Goal: Task Accomplishment & Management: Use online tool/utility

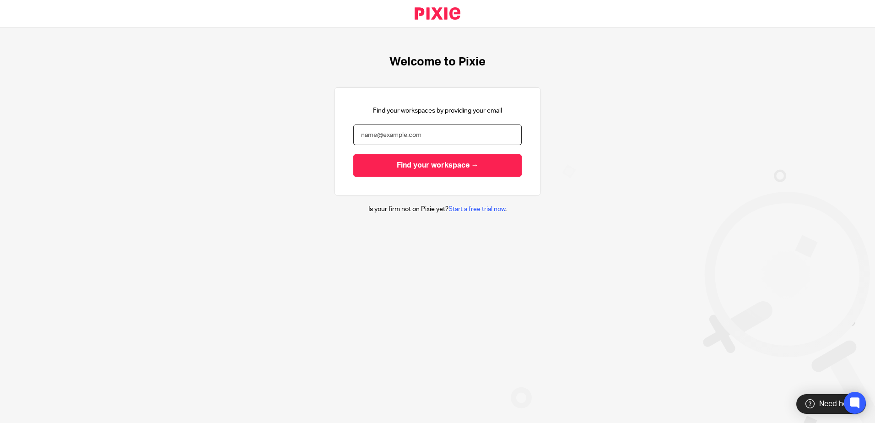
type input "[EMAIL_ADDRESS][DOMAIN_NAME]"
type input "carly@decimalplus.co.uk"
type input "[EMAIL_ADDRESS][DOMAIN_NAME]"
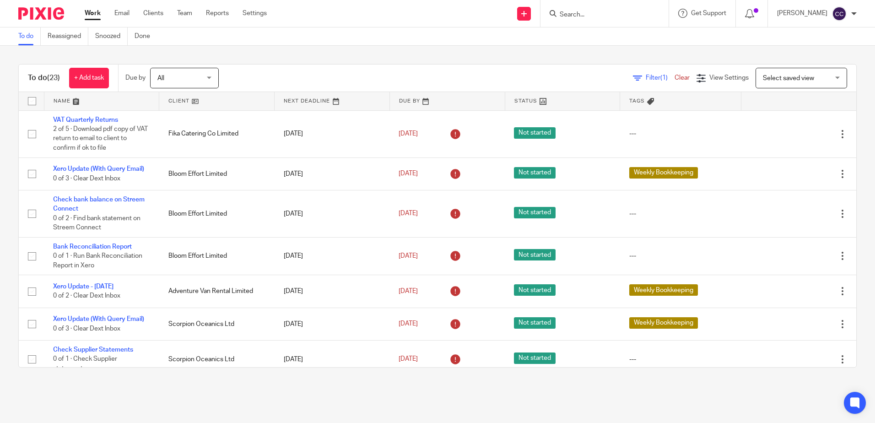
drag, startPoint x: 118, startPoint y: 37, endPoint x: 125, endPoint y: 49, distance: 14.6
click at [118, 37] on link "Snoozed" at bounding box center [111, 36] width 33 height 18
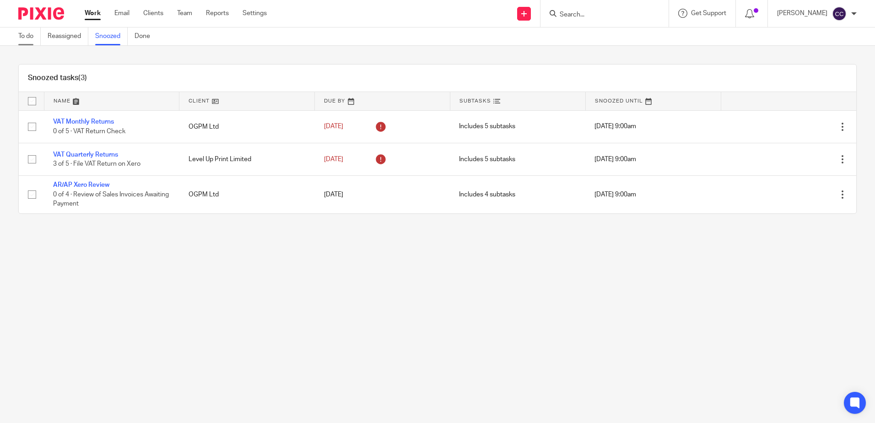
click at [29, 36] on link "To do" at bounding box center [29, 36] width 22 height 18
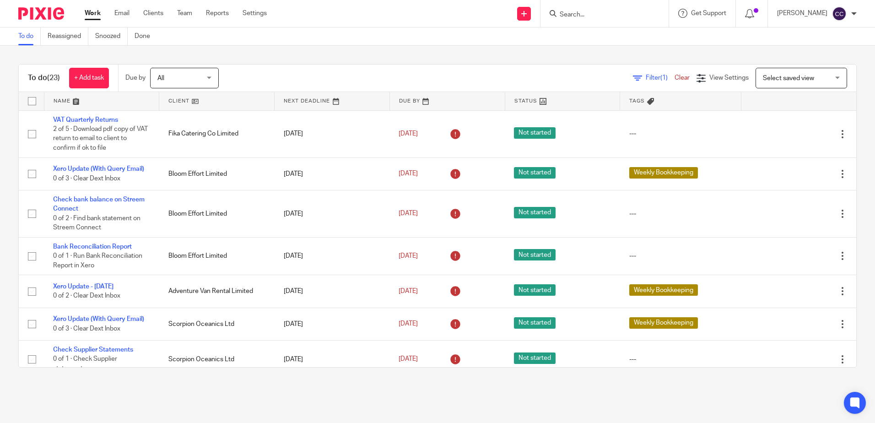
click at [173, 101] on link at bounding box center [216, 101] width 115 height 18
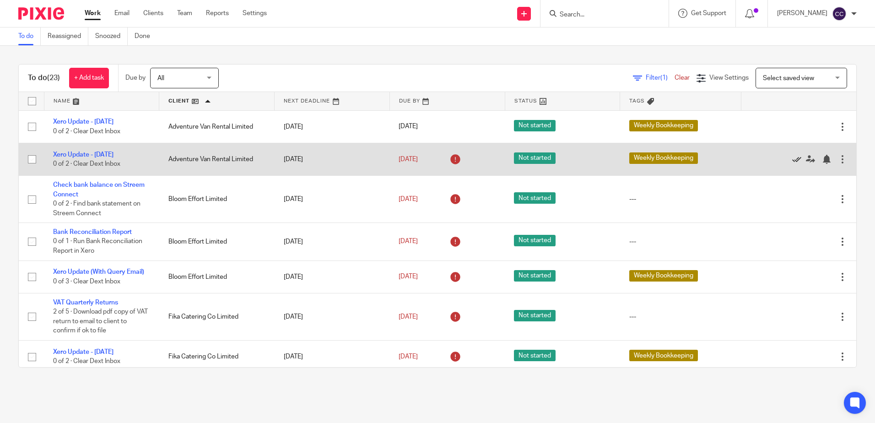
click at [793, 158] on icon at bounding box center [797, 159] width 9 height 9
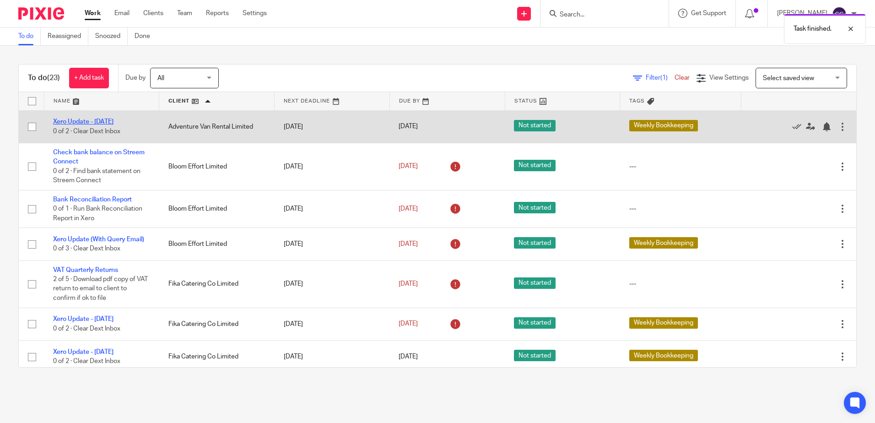
click at [76, 120] on link "Xero Update - [DATE]" at bounding box center [83, 122] width 60 height 6
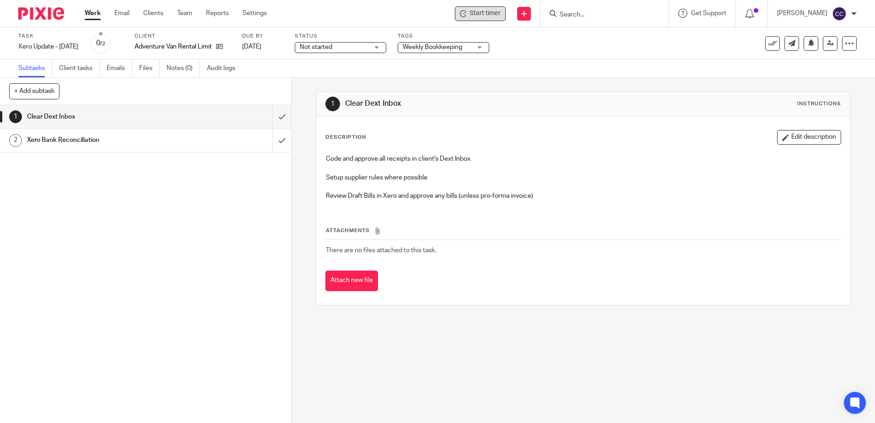
click at [497, 15] on span "Start timer" at bounding box center [485, 14] width 31 height 10
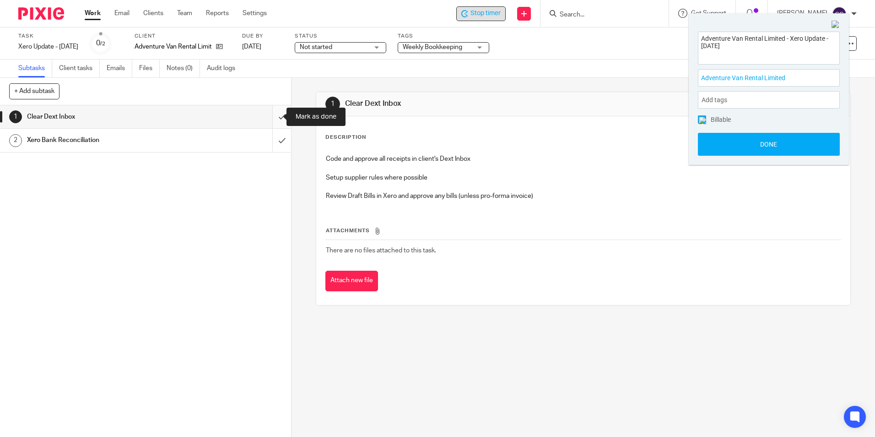
click at [271, 115] on input "submit" at bounding box center [145, 116] width 291 height 23
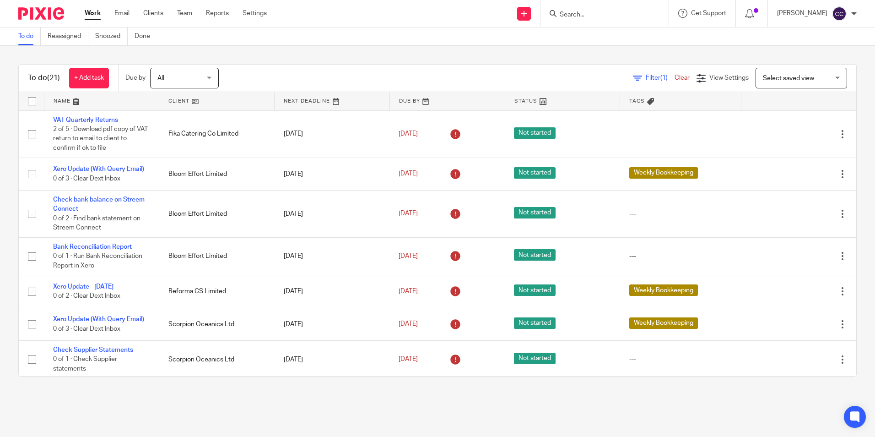
click at [179, 103] on link at bounding box center [216, 101] width 115 height 18
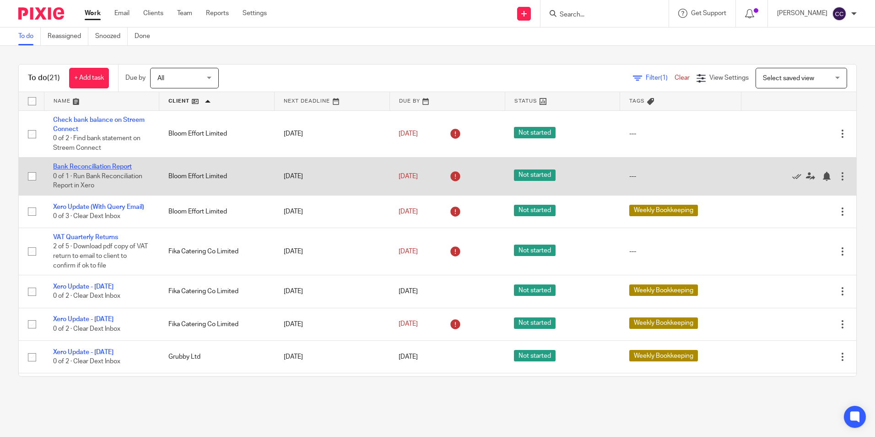
click at [78, 164] on link "Bank Reconciliation Report" at bounding box center [92, 166] width 79 height 6
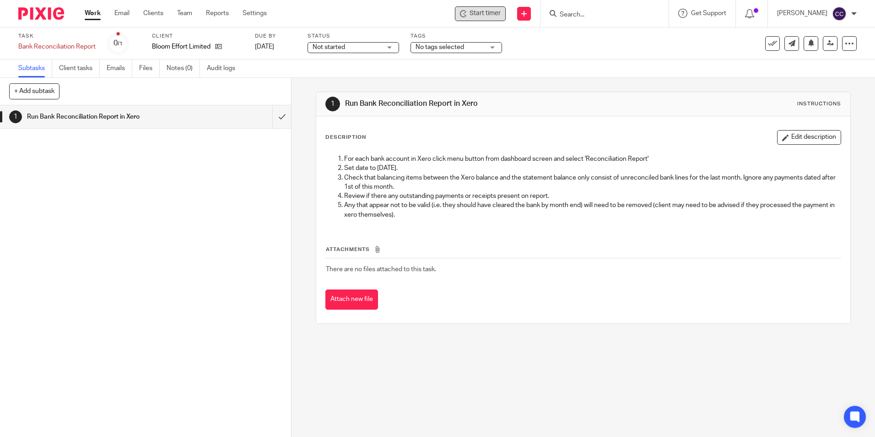
click at [492, 17] on span "Start timer" at bounding box center [485, 14] width 31 height 10
click at [498, 15] on span "Start timer" at bounding box center [485, 14] width 31 height 10
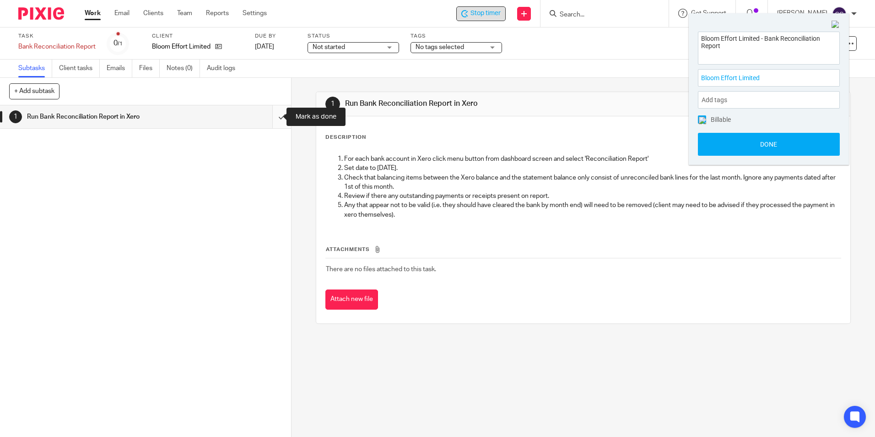
click at [272, 110] on input "submit" at bounding box center [145, 116] width 291 height 23
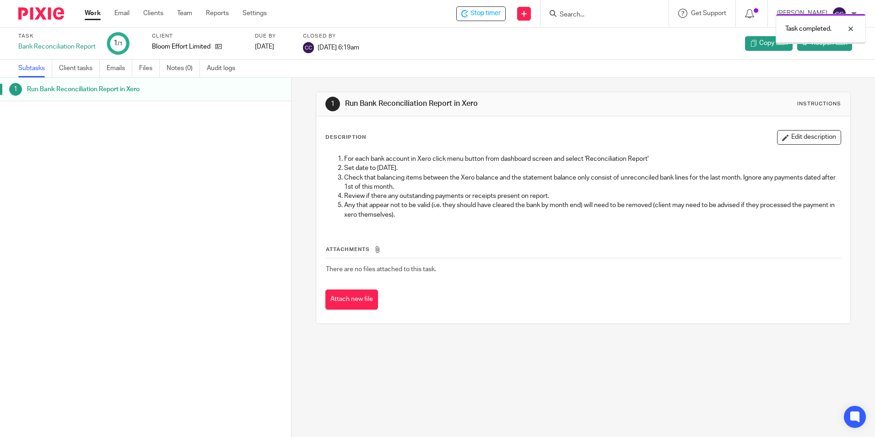
click at [94, 12] on link "Work" at bounding box center [93, 13] width 16 height 9
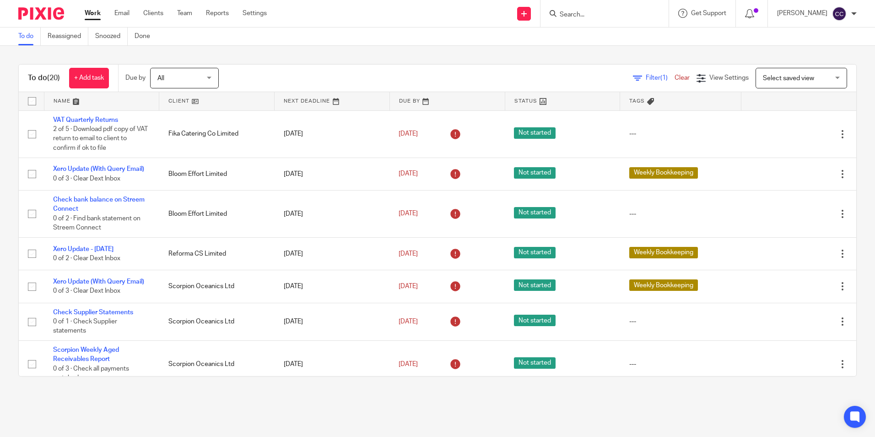
click at [170, 105] on link at bounding box center [216, 101] width 115 height 18
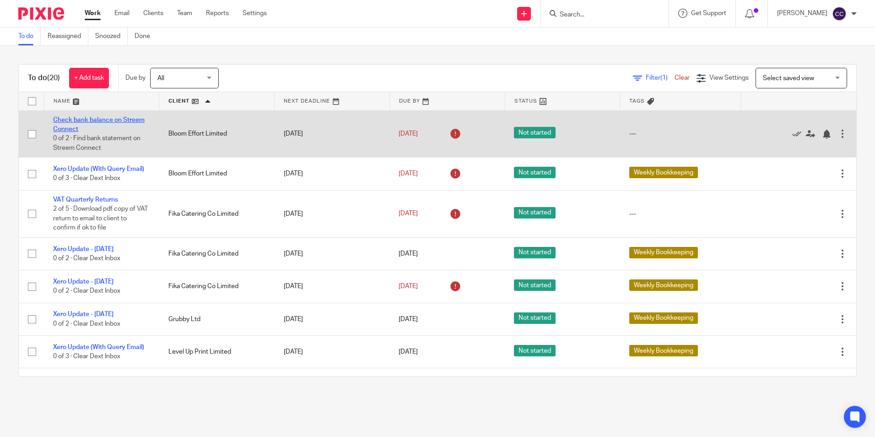
click at [100, 121] on link "Check bank balance on Streem Connect" at bounding box center [99, 125] width 92 height 16
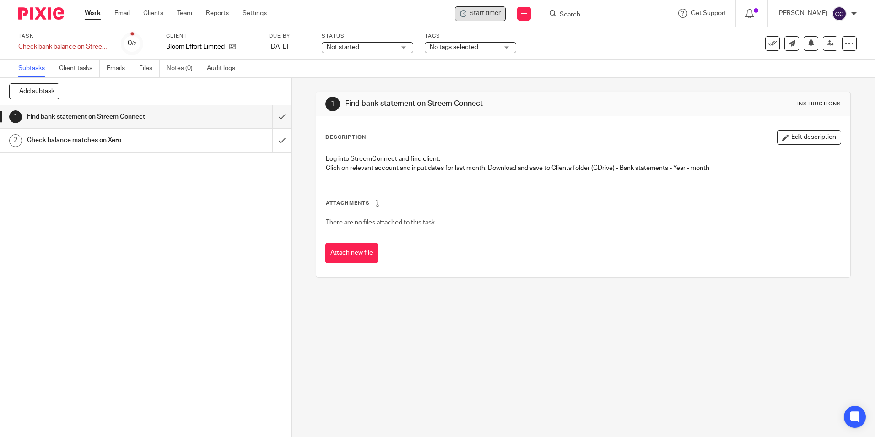
click at [465, 16] on icon at bounding box center [462, 13] width 5 height 7
click at [482, 15] on div "Start timer" at bounding box center [480, 14] width 41 height 10
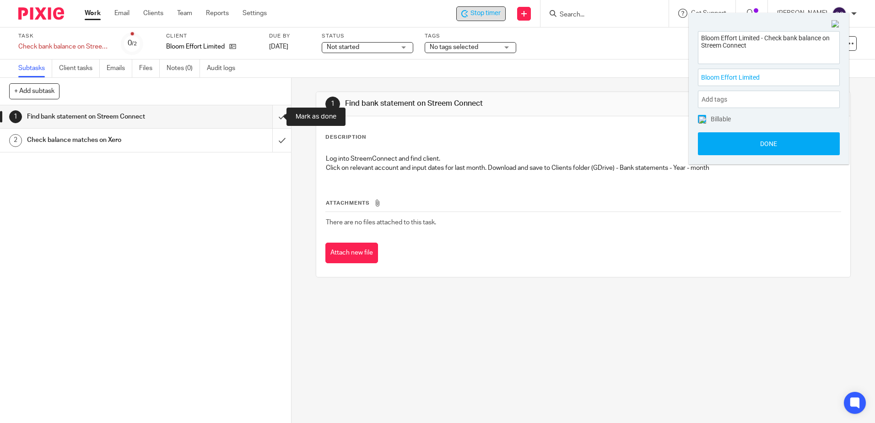
click at [274, 115] on input "submit" at bounding box center [145, 116] width 291 height 23
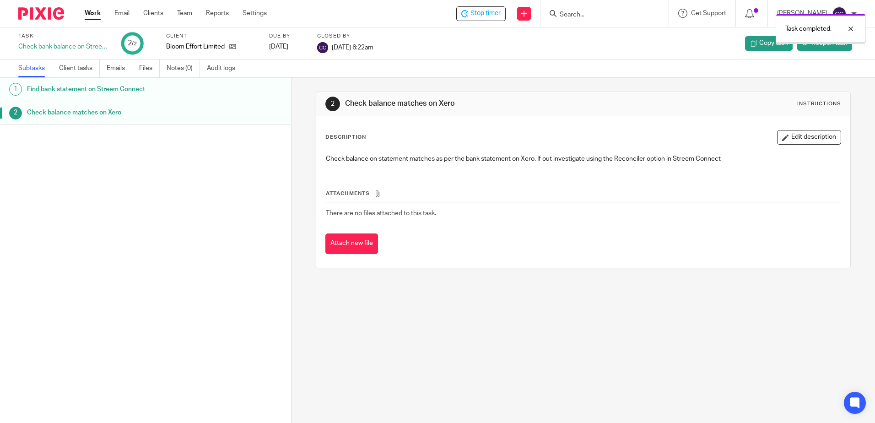
click at [97, 12] on link "Work" at bounding box center [93, 13] width 16 height 9
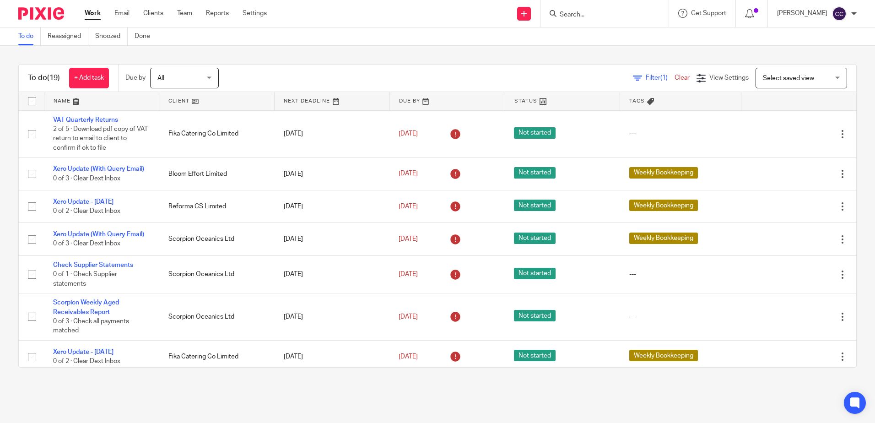
click at [177, 103] on link at bounding box center [216, 101] width 115 height 18
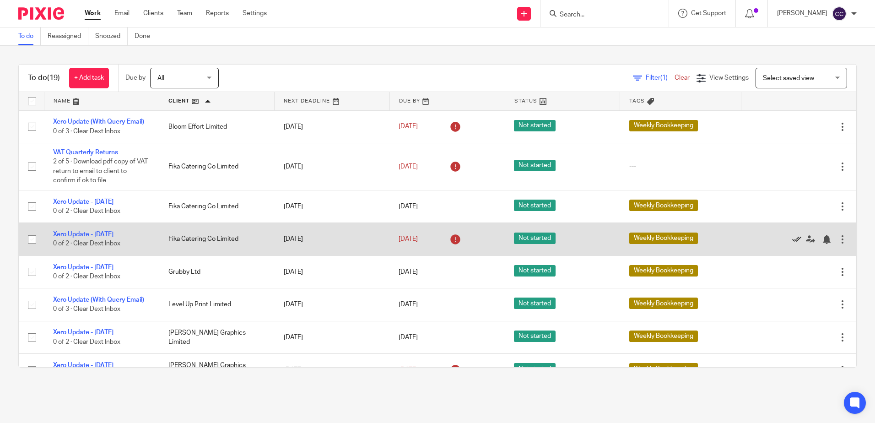
click at [793, 238] on icon at bounding box center [797, 239] width 9 height 9
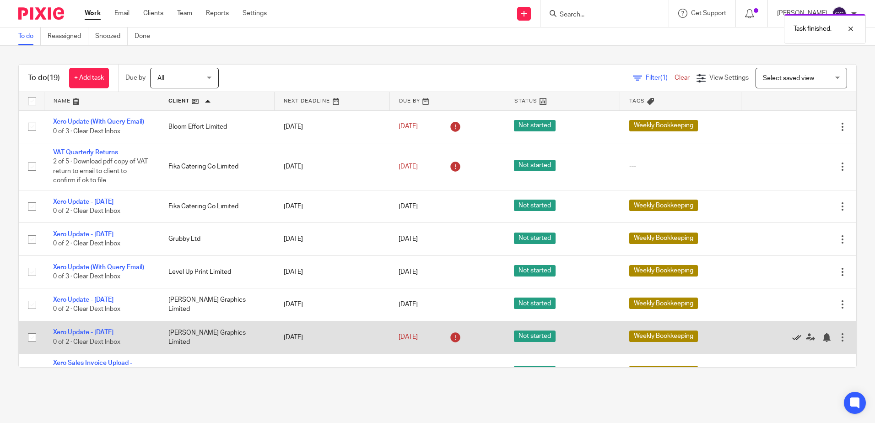
click at [793, 336] on icon at bounding box center [797, 337] width 9 height 9
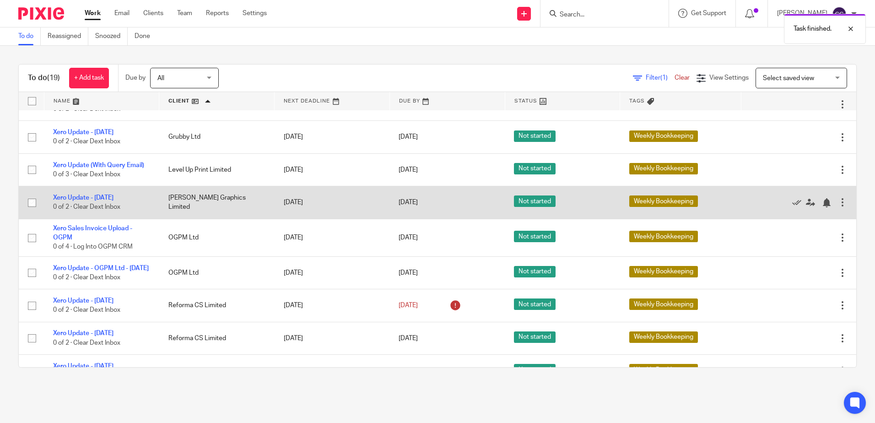
scroll to position [137, 0]
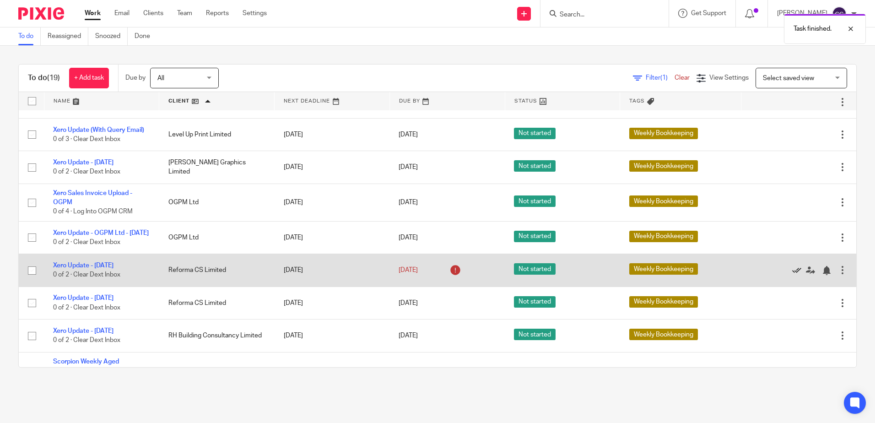
click at [793, 275] on icon at bounding box center [797, 270] width 9 height 9
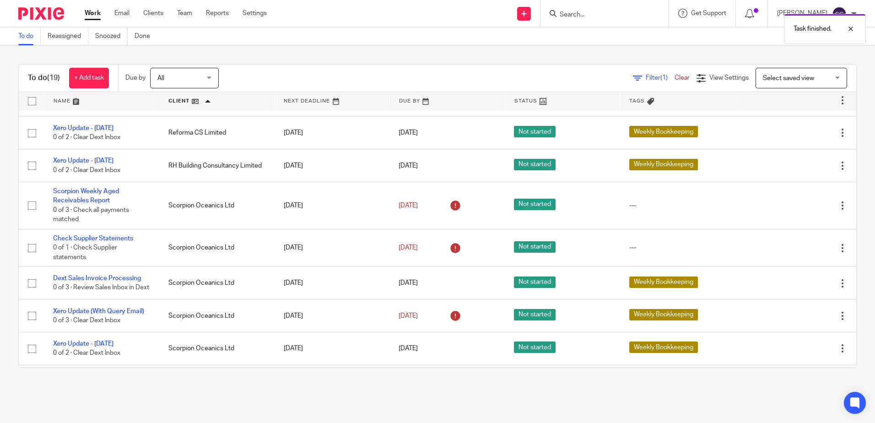
scroll to position [315, 0]
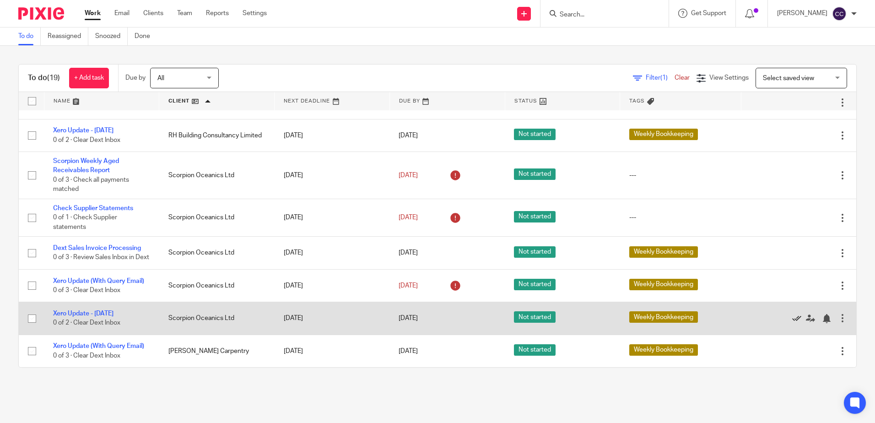
click at [793, 319] on icon at bounding box center [797, 318] width 9 height 9
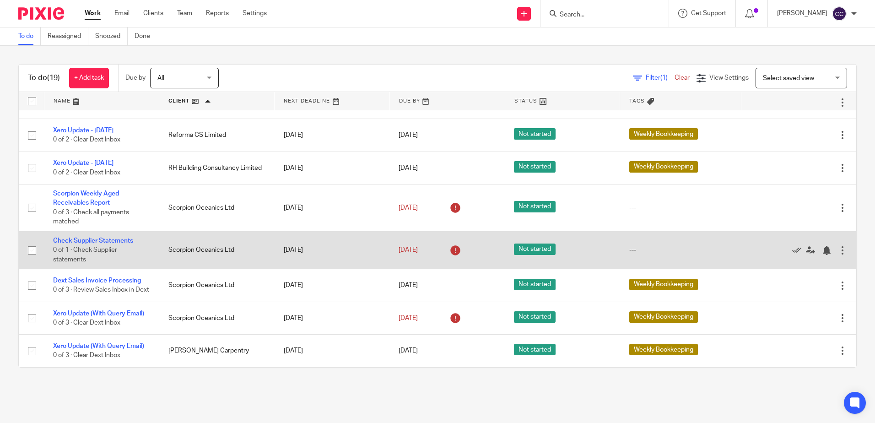
scroll to position [0, 0]
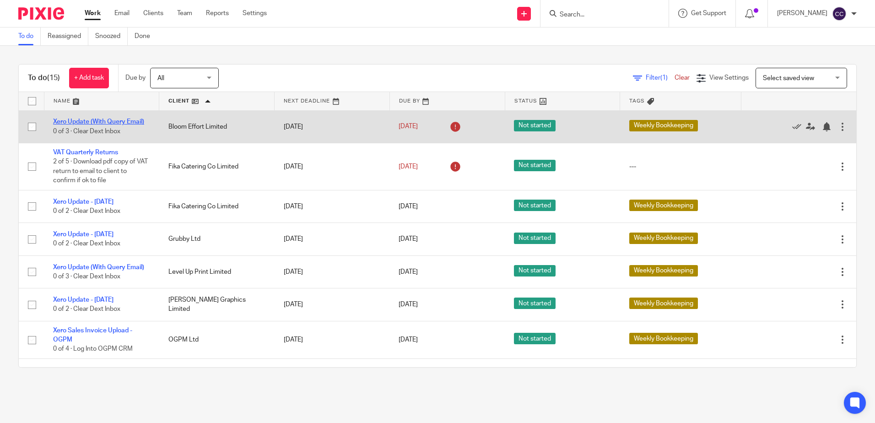
click at [124, 120] on link "Xero Update (With Query Email)" at bounding box center [98, 122] width 91 height 6
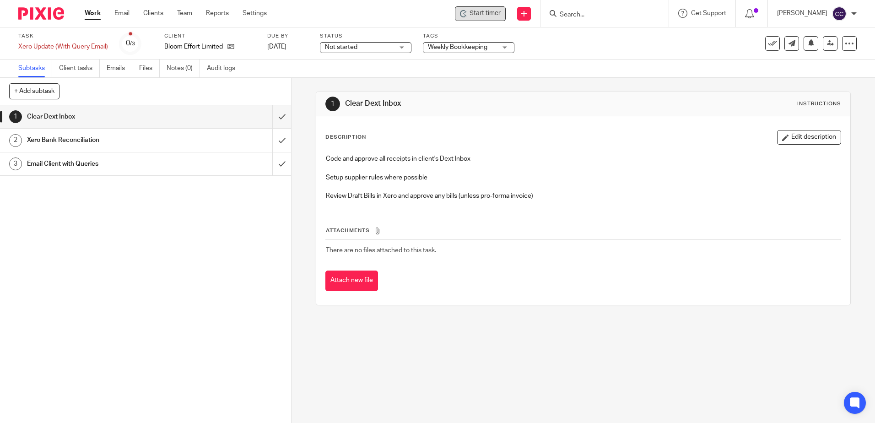
click at [484, 11] on span "Start timer" at bounding box center [485, 14] width 31 height 10
click at [493, 14] on span "Start timer" at bounding box center [485, 14] width 31 height 10
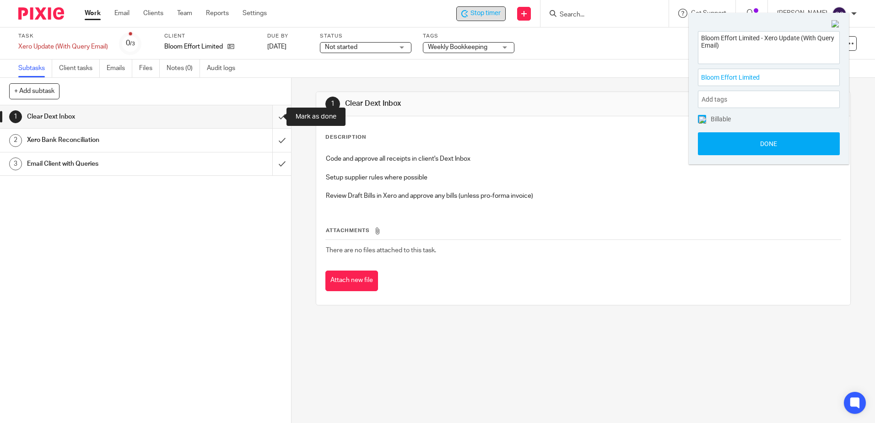
click at [272, 116] on input "submit" at bounding box center [145, 116] width 291 height 23
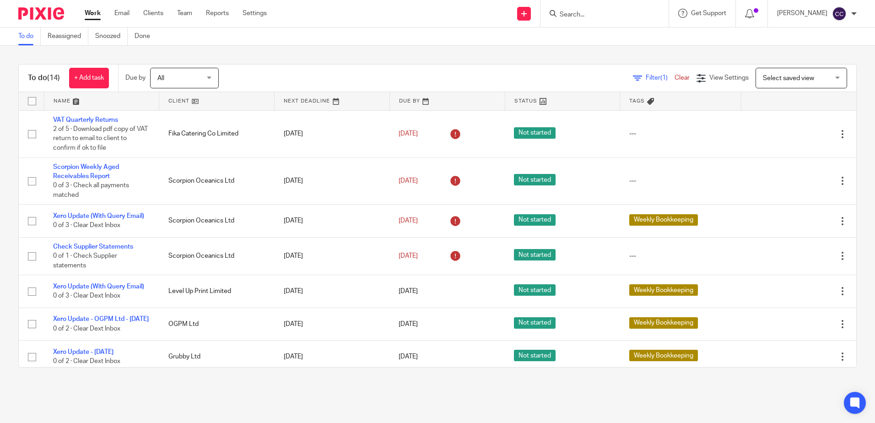
click at [176, 99] on link at bounding box center [216, 101] width 115 height 18
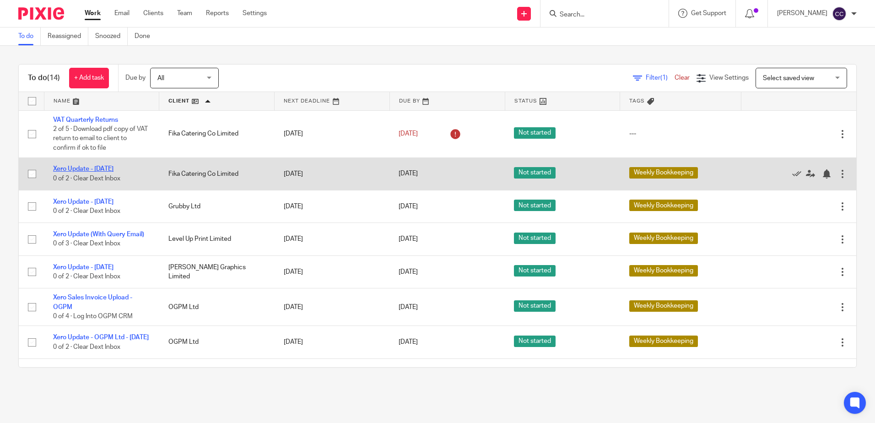
click at [104, 168] on link "Xero Update - [DATE]" at bounding box center [83, 169] width 60 height 6
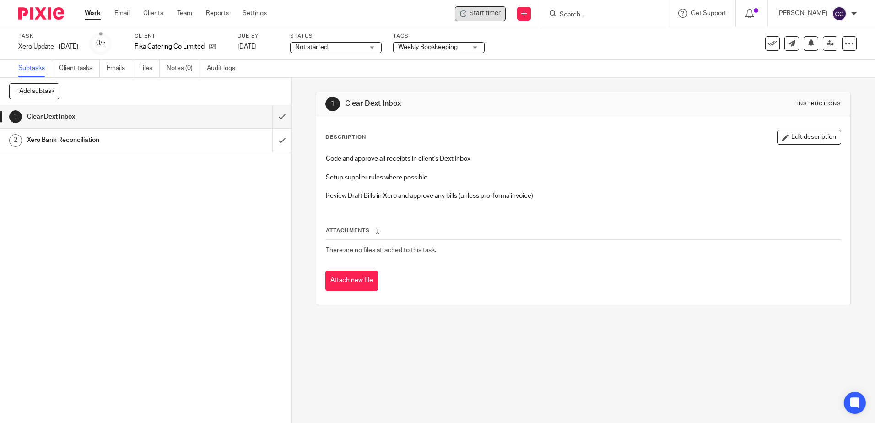
click at [495, 12] on span "Start timer" at bounding box center [485, 14] width 31 height 10
click at [497, 15] on span "Start timer" at bounding box center [485, 14] width 31 height 10
